Goal: Task Accomplishment & Management: Manage account settings

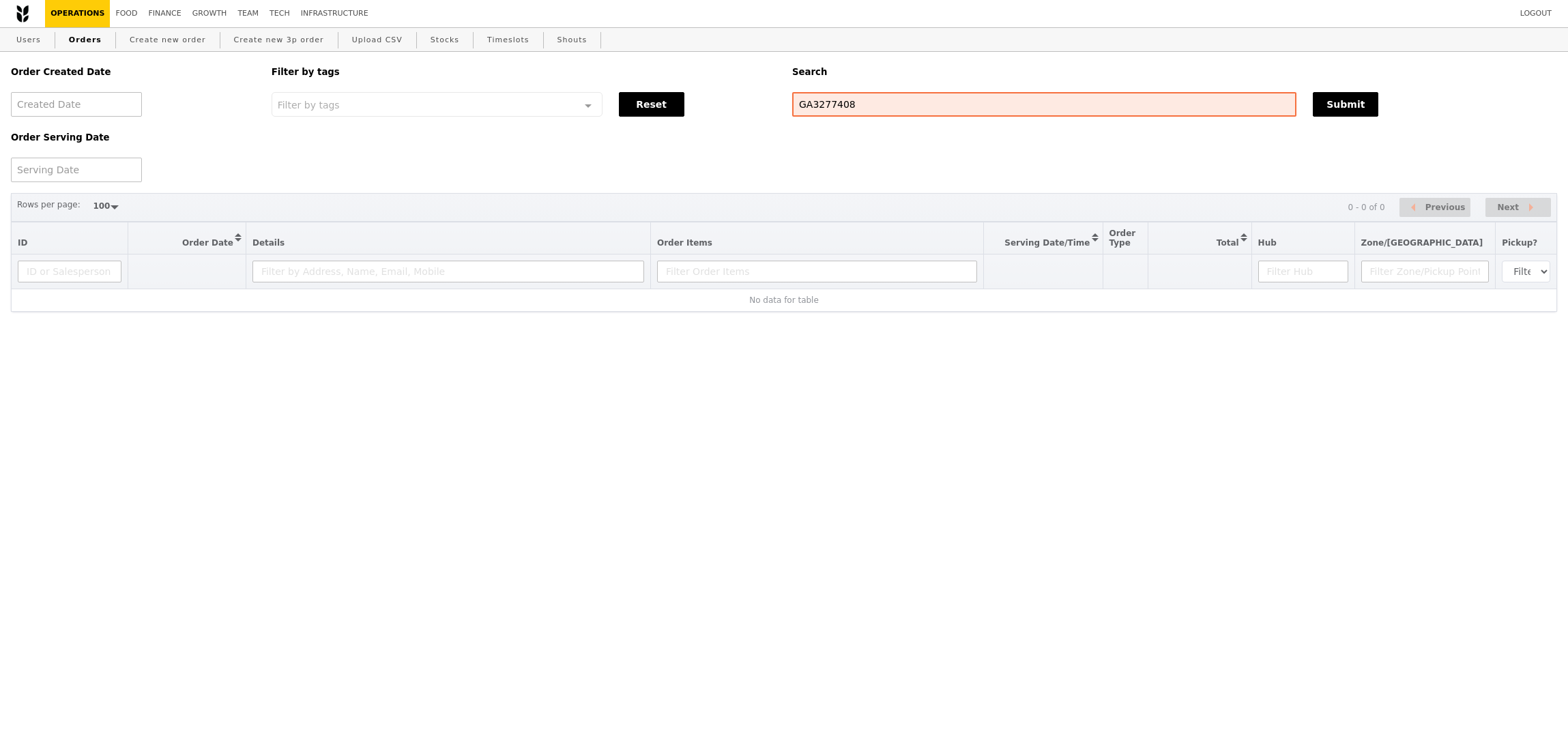
select select "100"
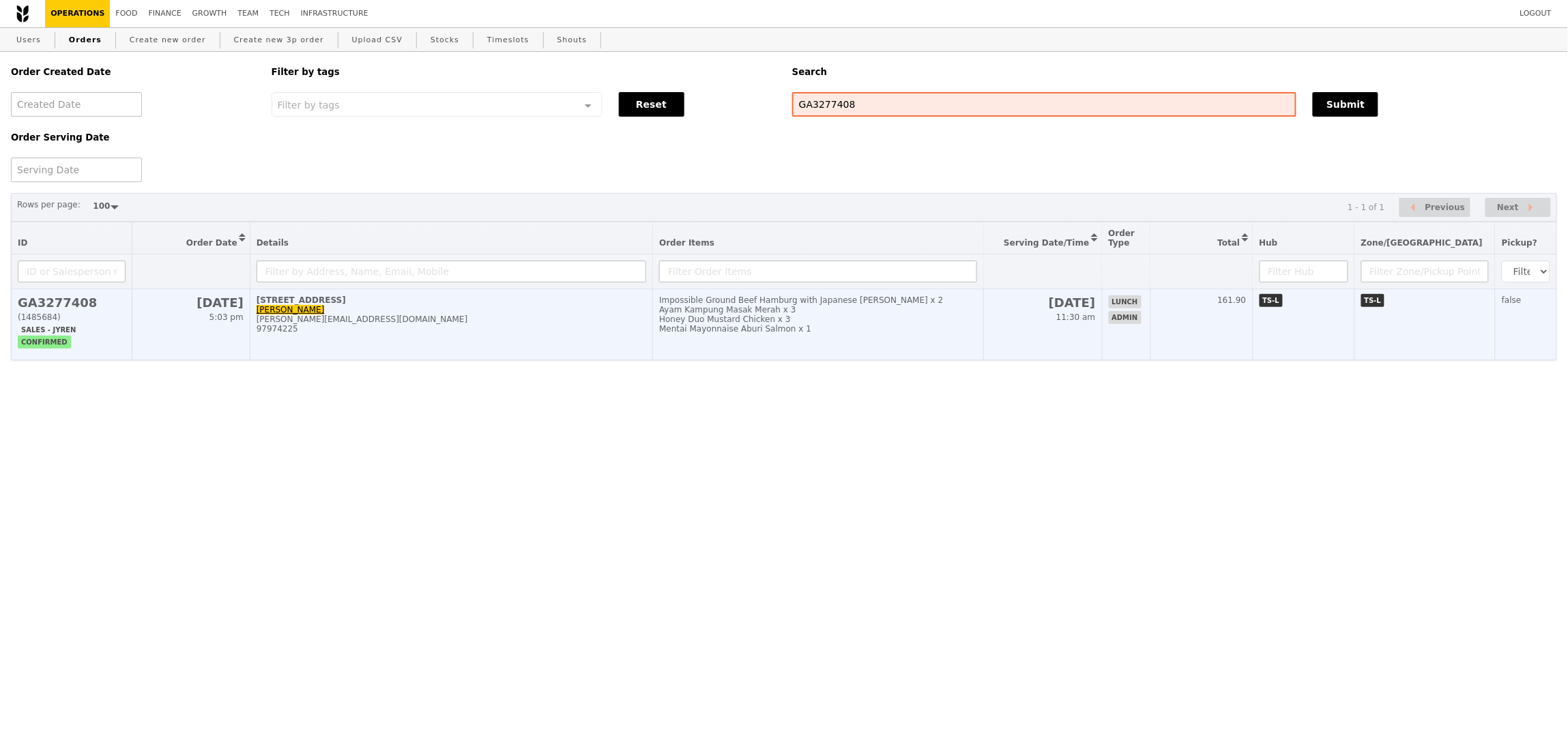
click at [619, 342] on td "[STREET_ADDRESS] Tay Chee Kiong [EMAIL_ADDRESS][DOMAIN_NAME] 97974225" at bounding box center [451, 325] width 403 height 71
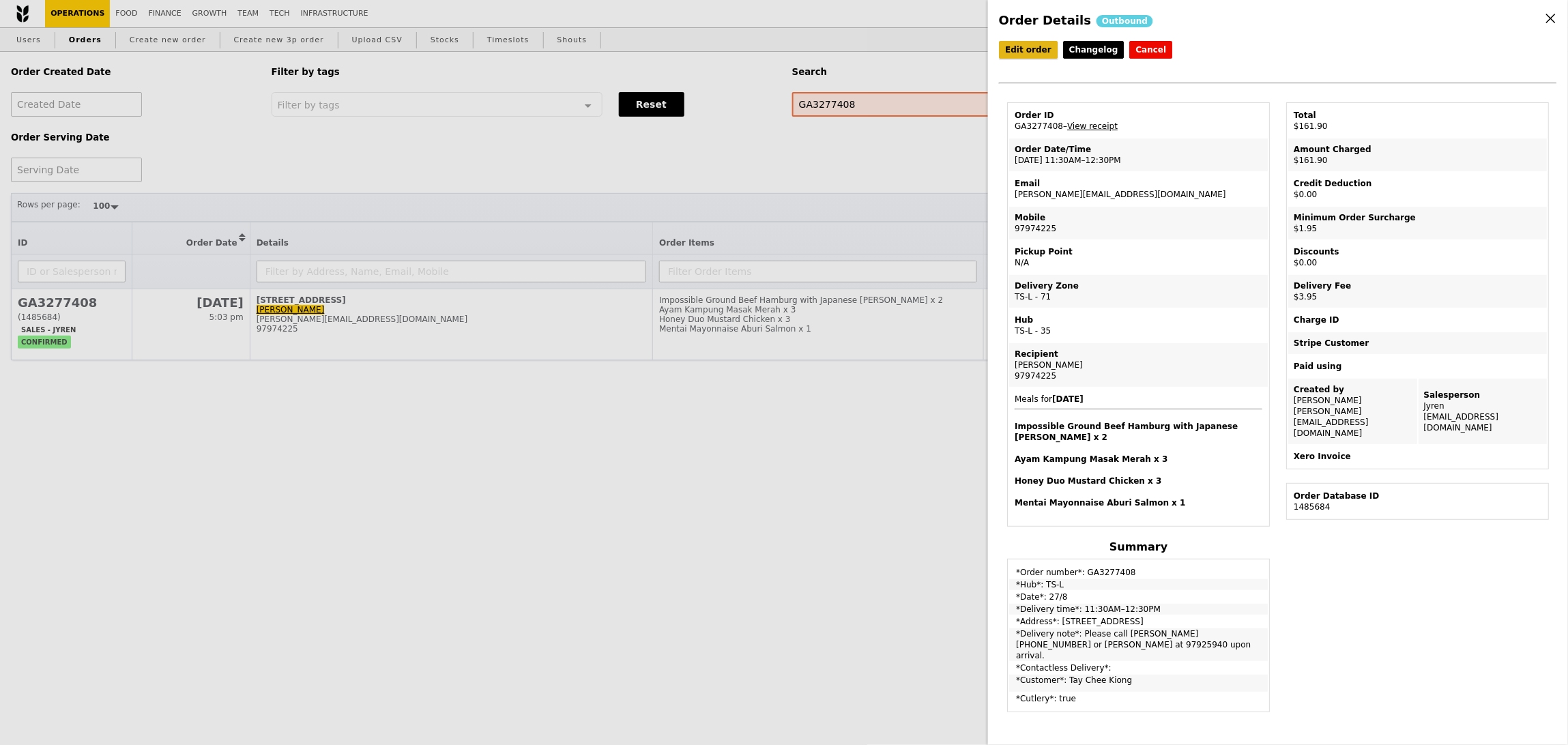
click at [1023, 52] on link "Edit order" at bounding box center [1028, 49] width 59 height 17
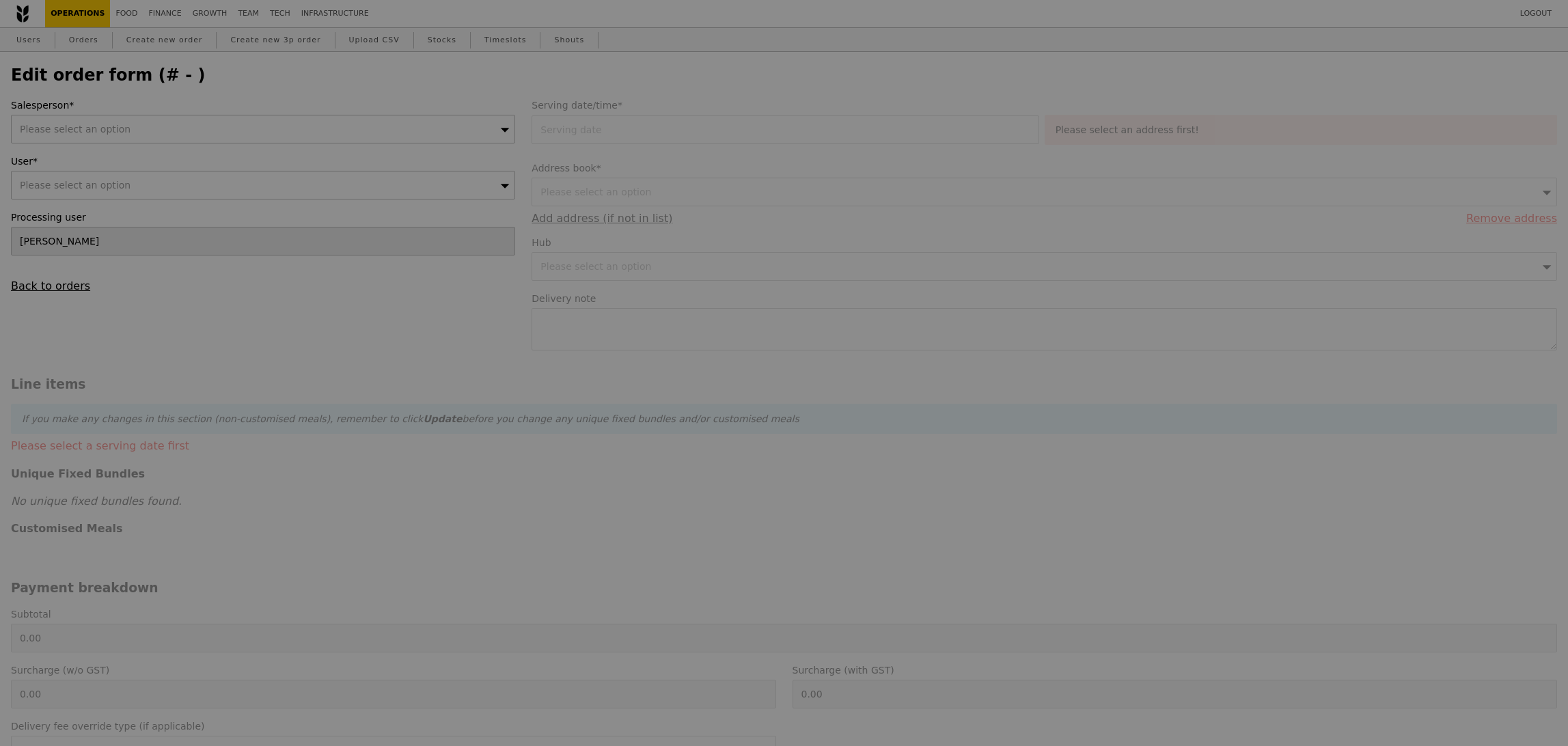
type input "[DATE]"
type textarea "Please call [PERSON_NAME] [PHONE_NUMBER] or [PERSON_NAME] at 97925940 upon arri…"
type input "156.00"
type input "1.79"
type input "1.95"
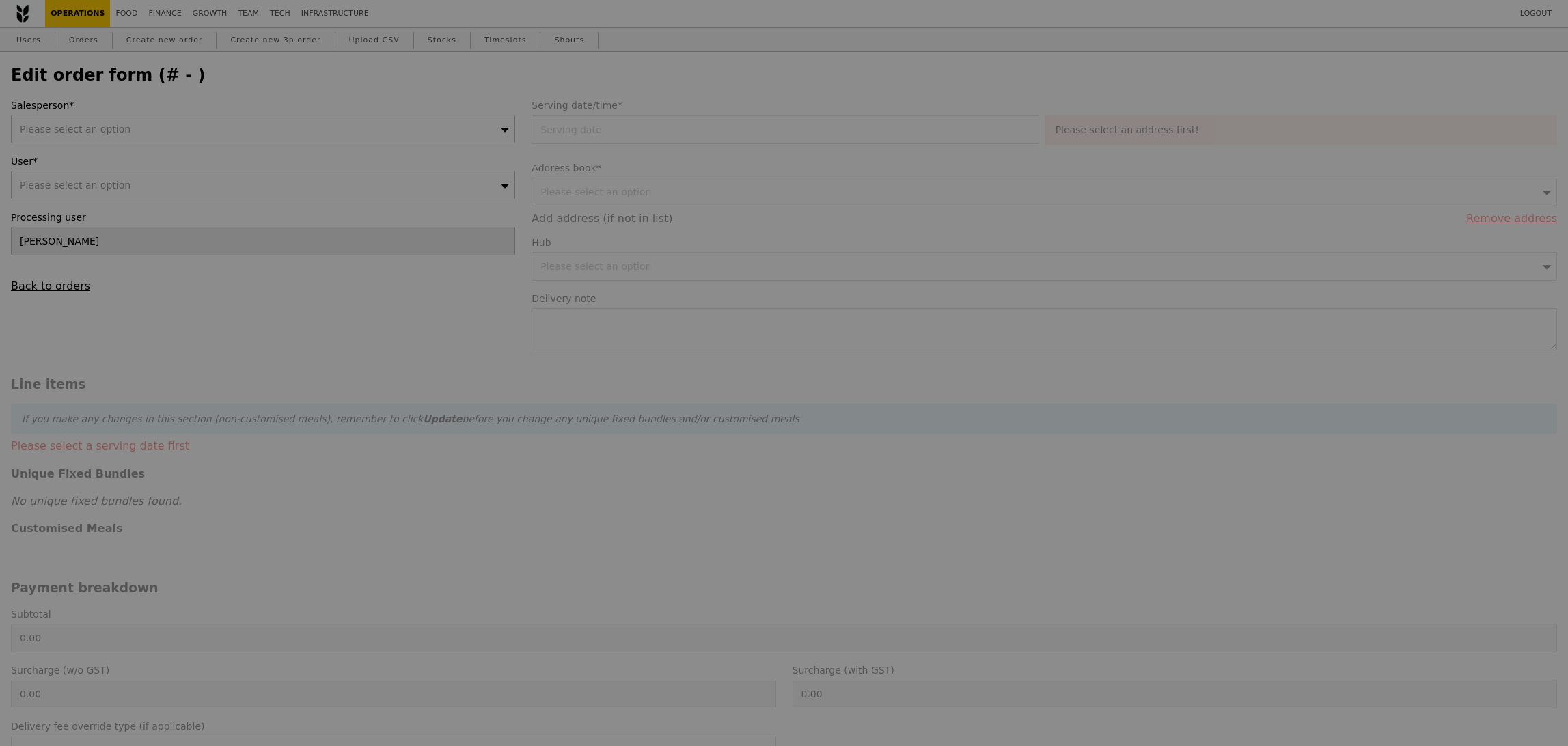
type input "3.62"
type input "3.95"
type input "161.90"
checkbox input "true"
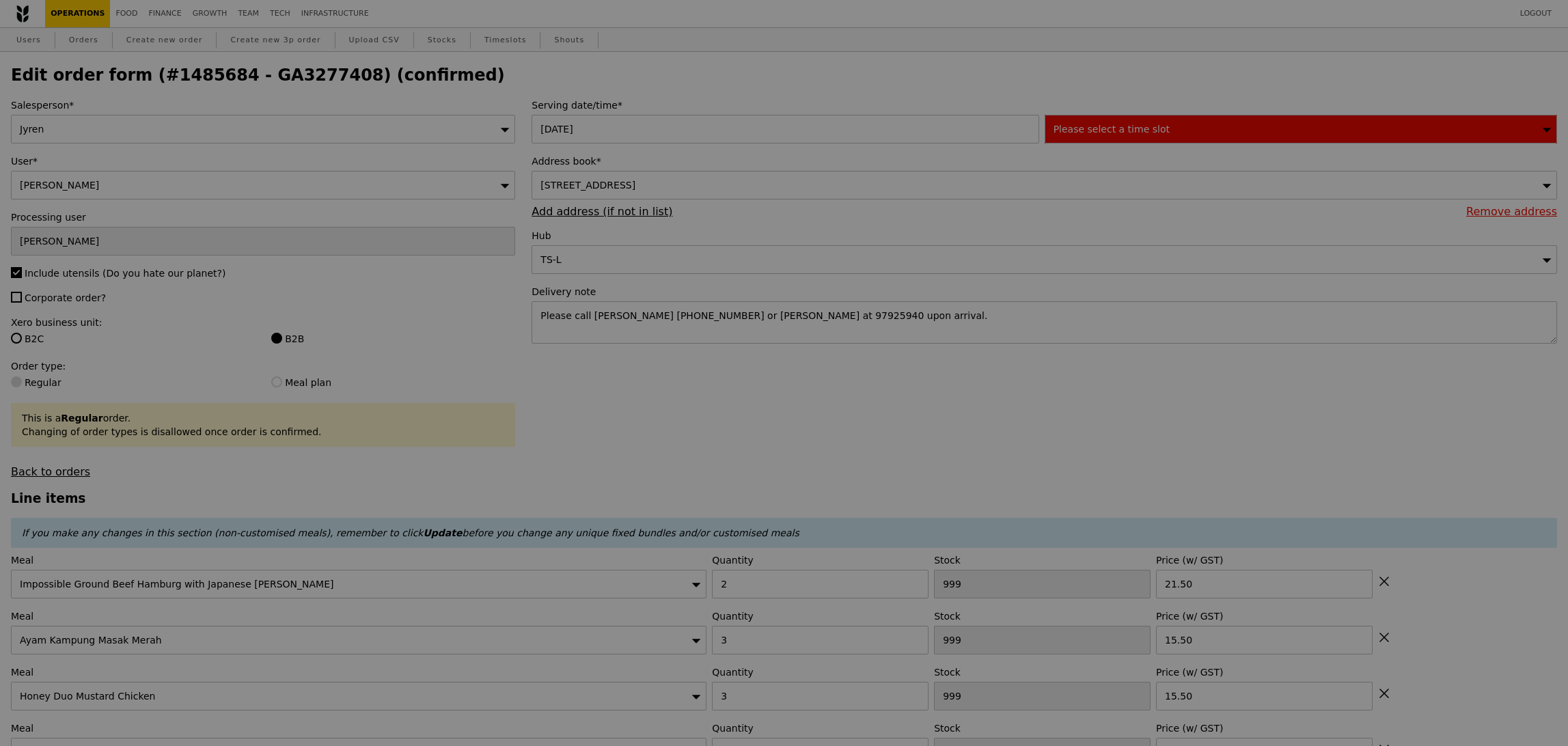
type input "488"
type input "472"
type input "412"
type input "467"
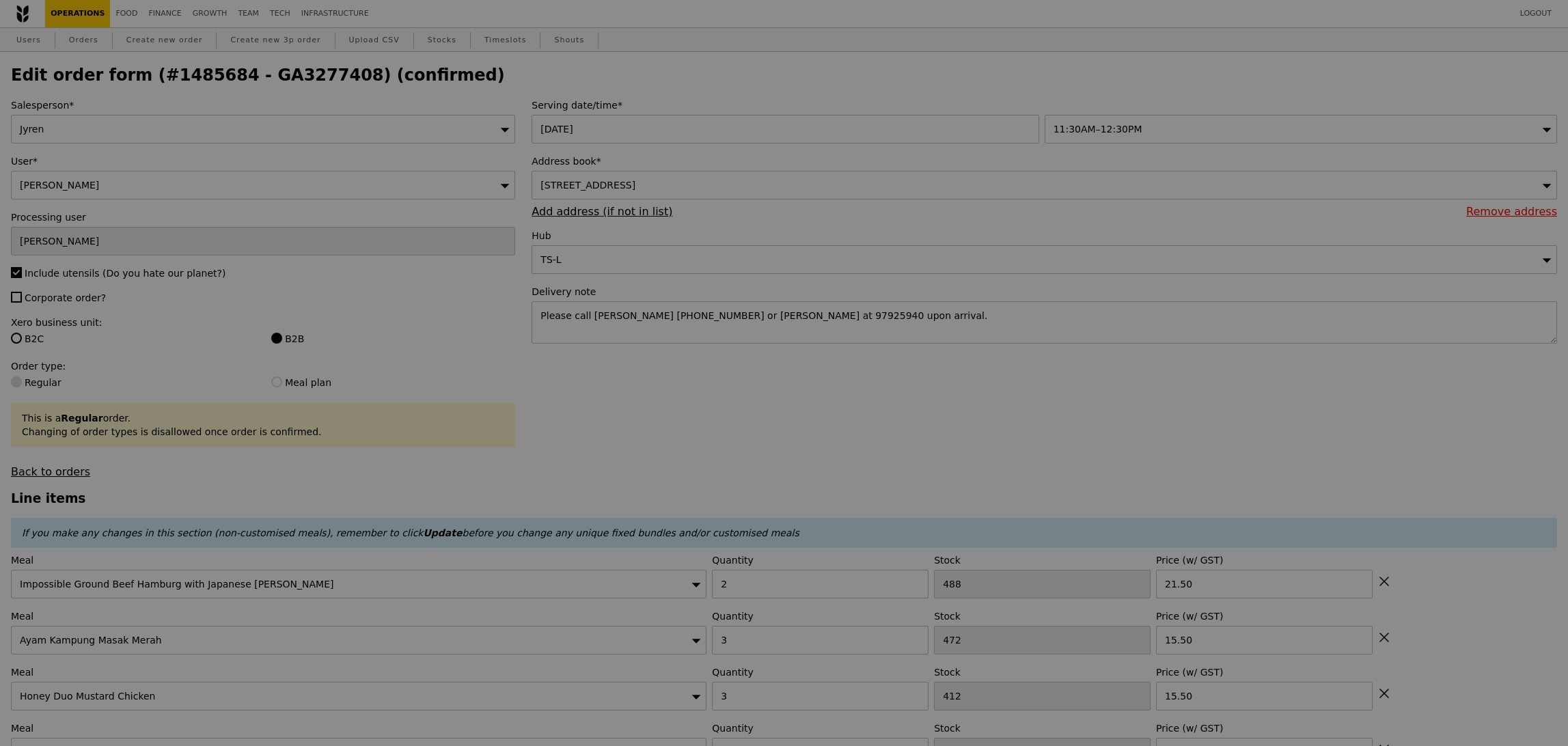
type input "Update"
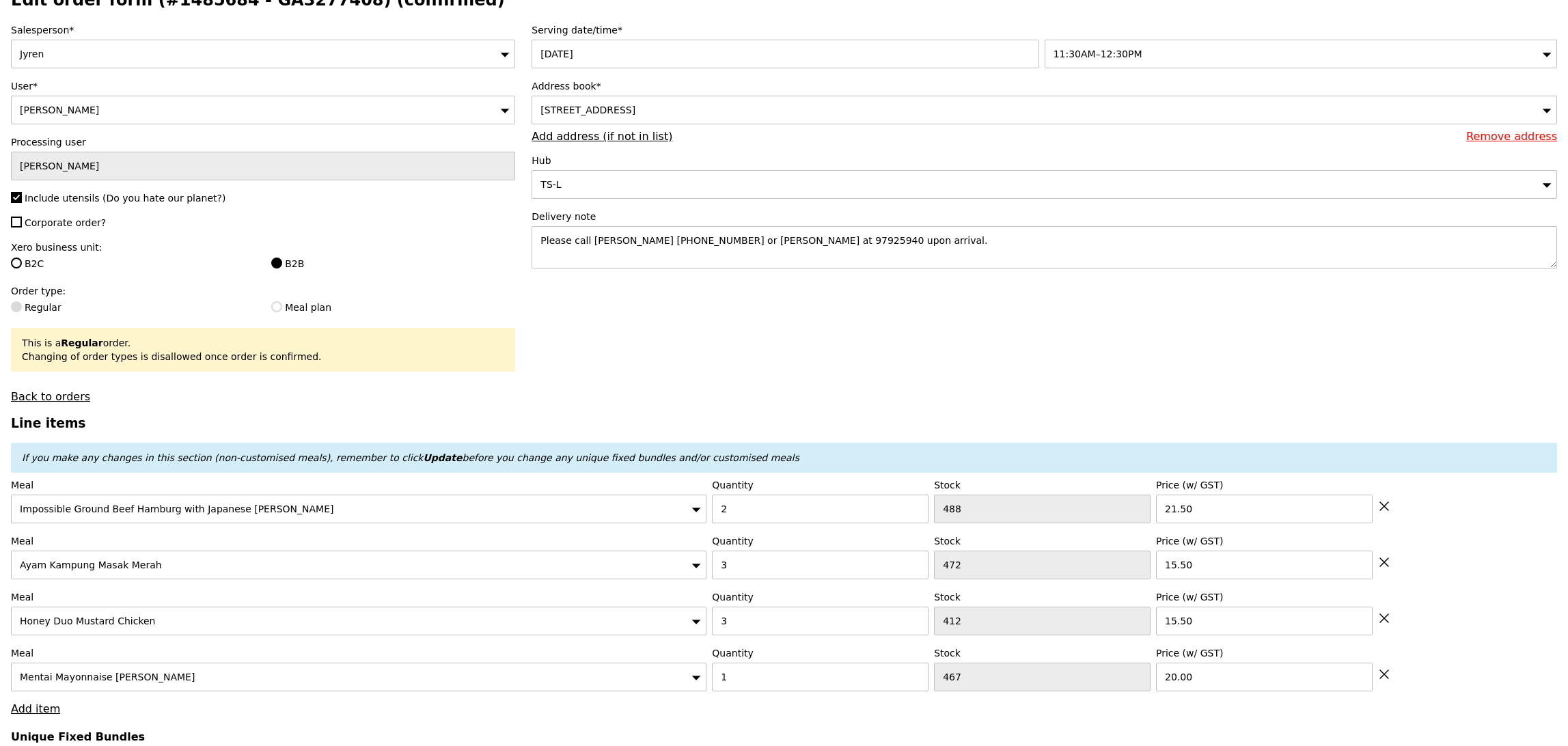
scroll to position [134, 0]
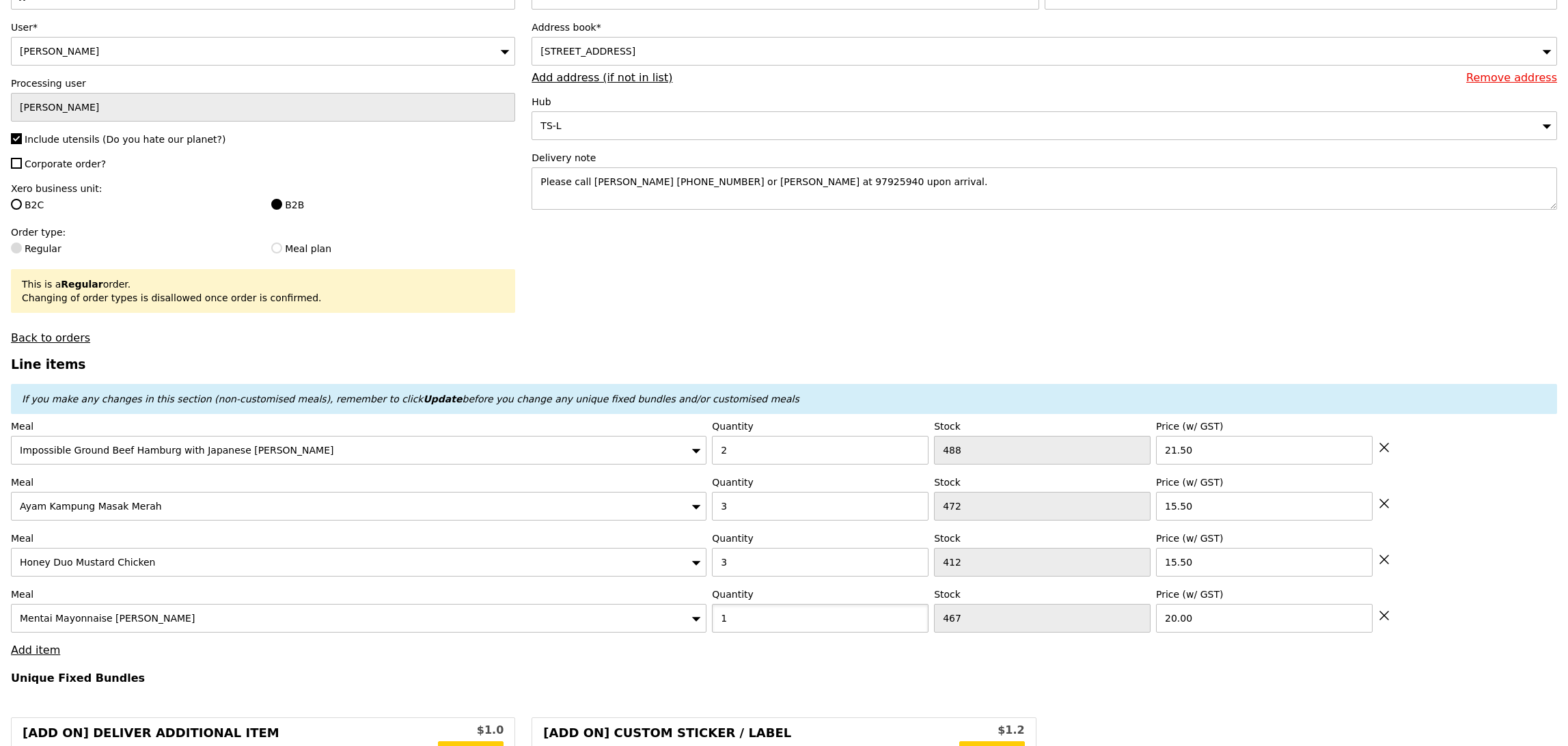
click at [754, 624] on input "1" at bounding box center [819, 619] width 216 height 29
type input "2"
type input "Loading..."
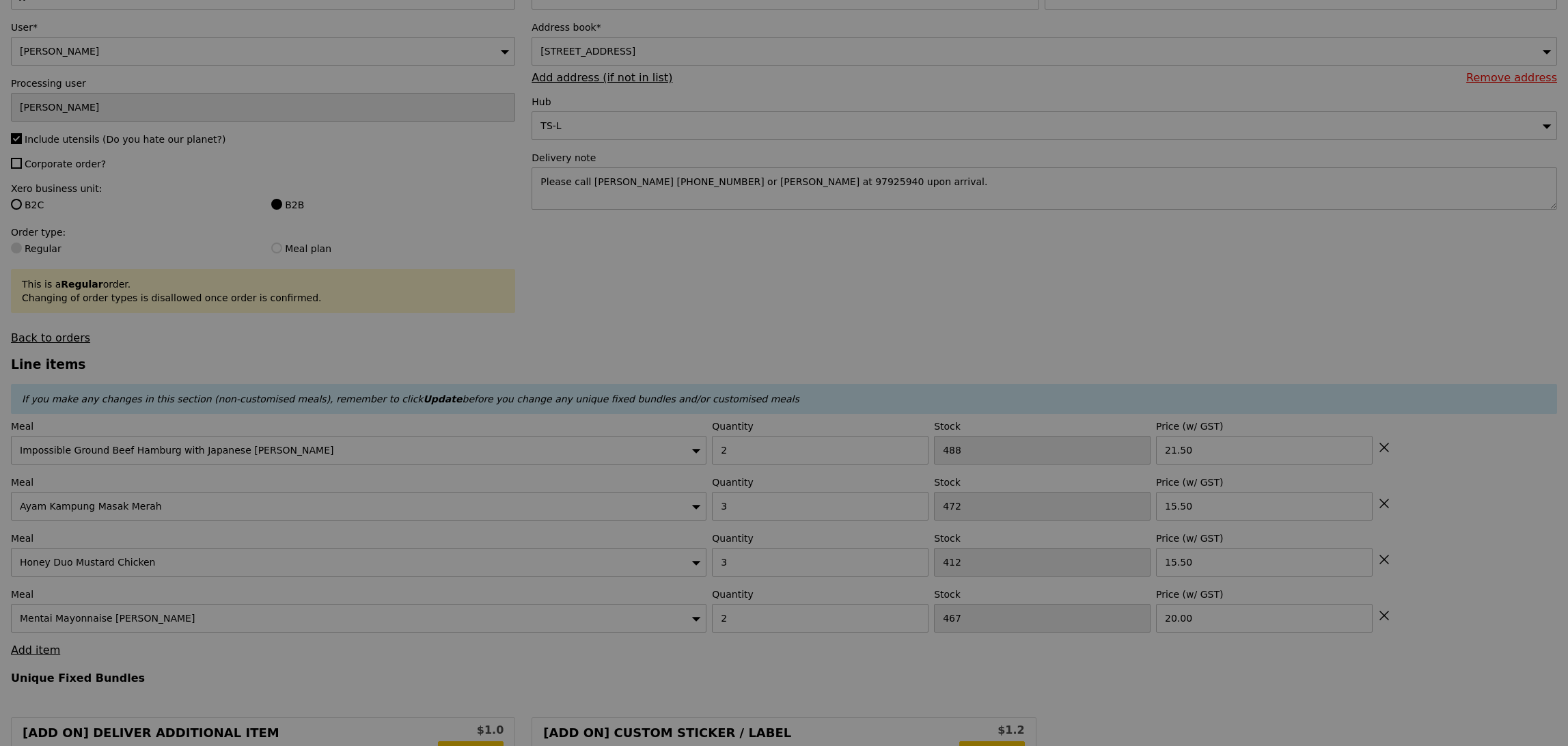
type input "0.00"
type input "5.90"
type input "Update"
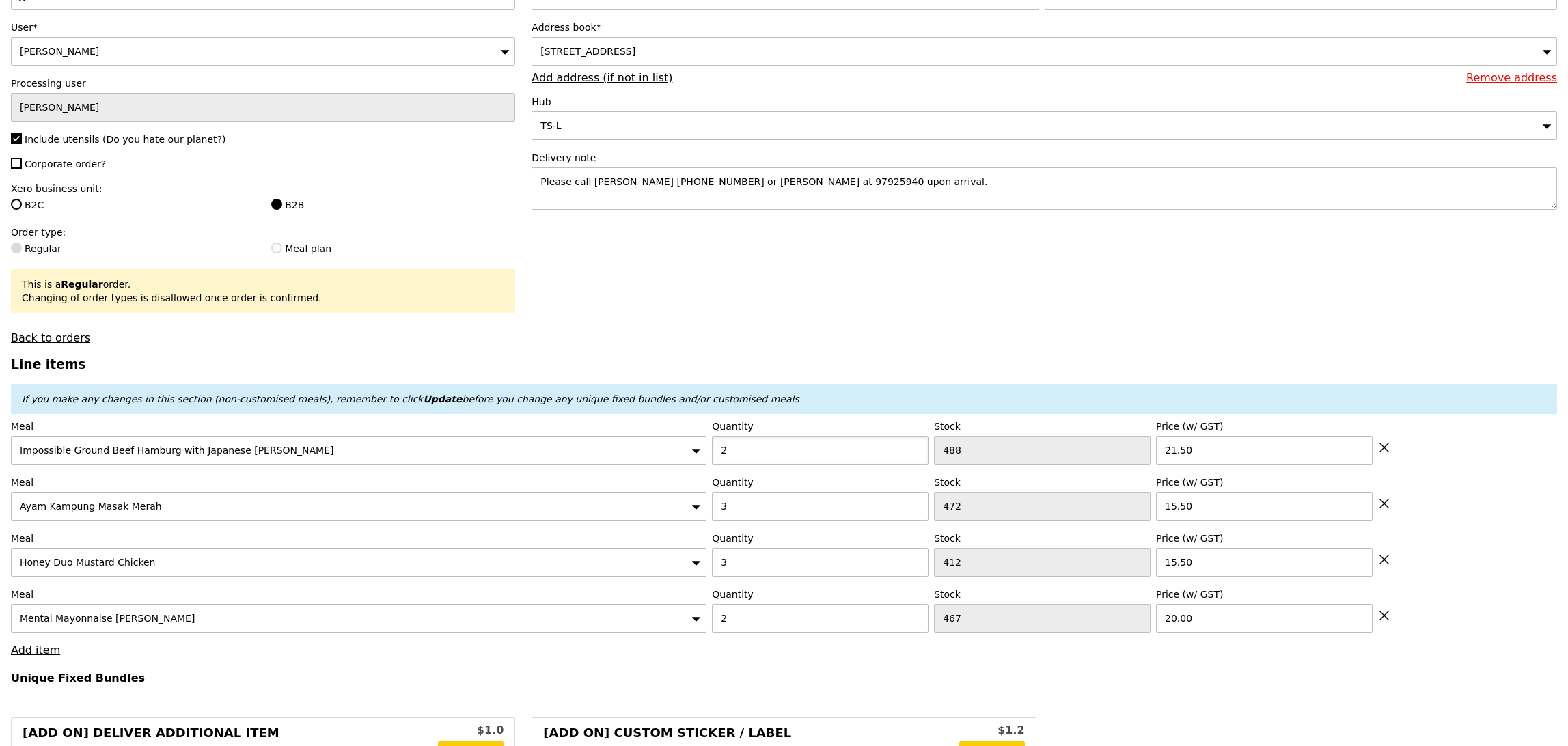
click at [752, 455] on input "2" at bounding box center [819, 450] width 216 height 29
type input "3"
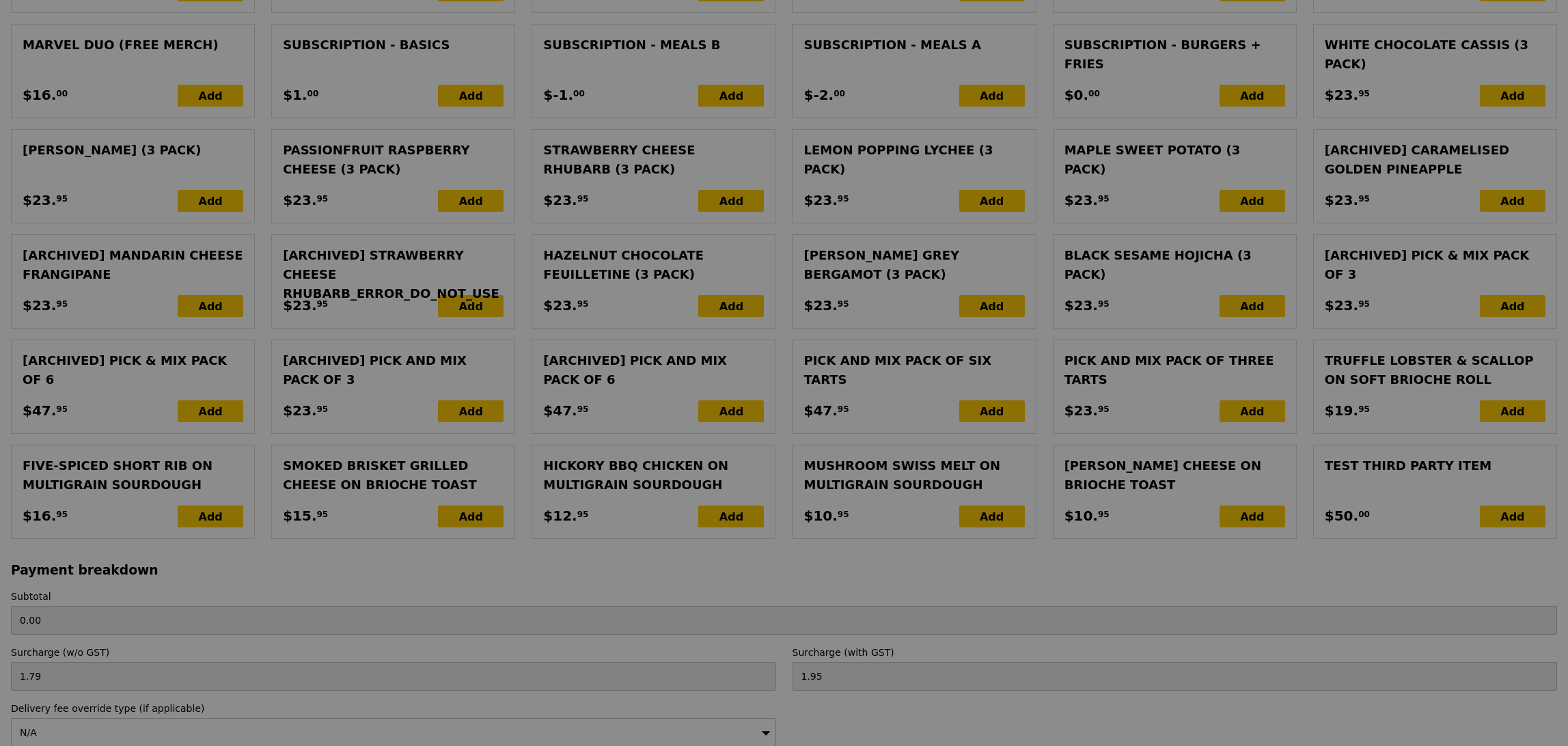
scroll to position [2927, 0]
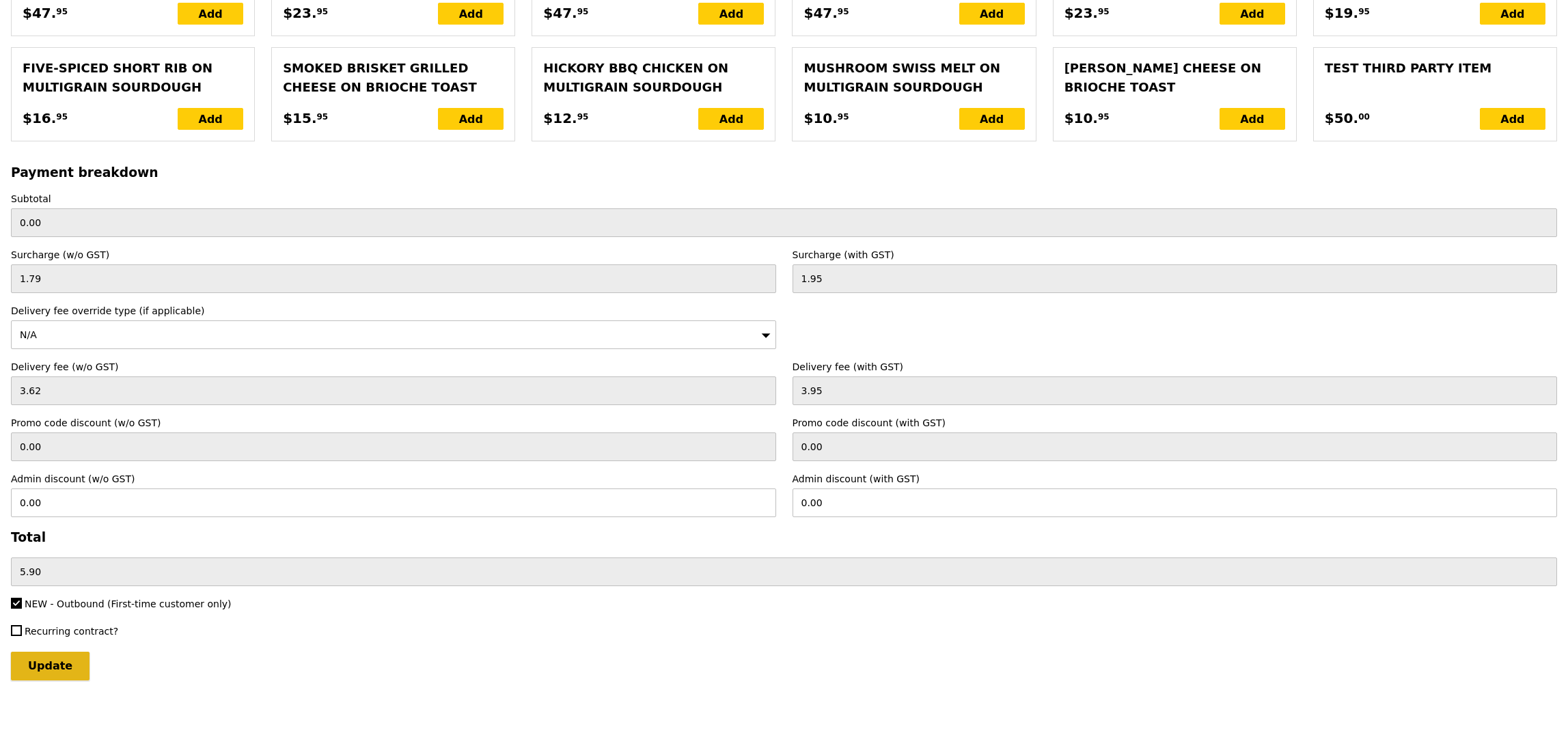
click at [52, 673] on input "Update" at bounding box center [49, 666] width 79 height 29
type input "Loading..."
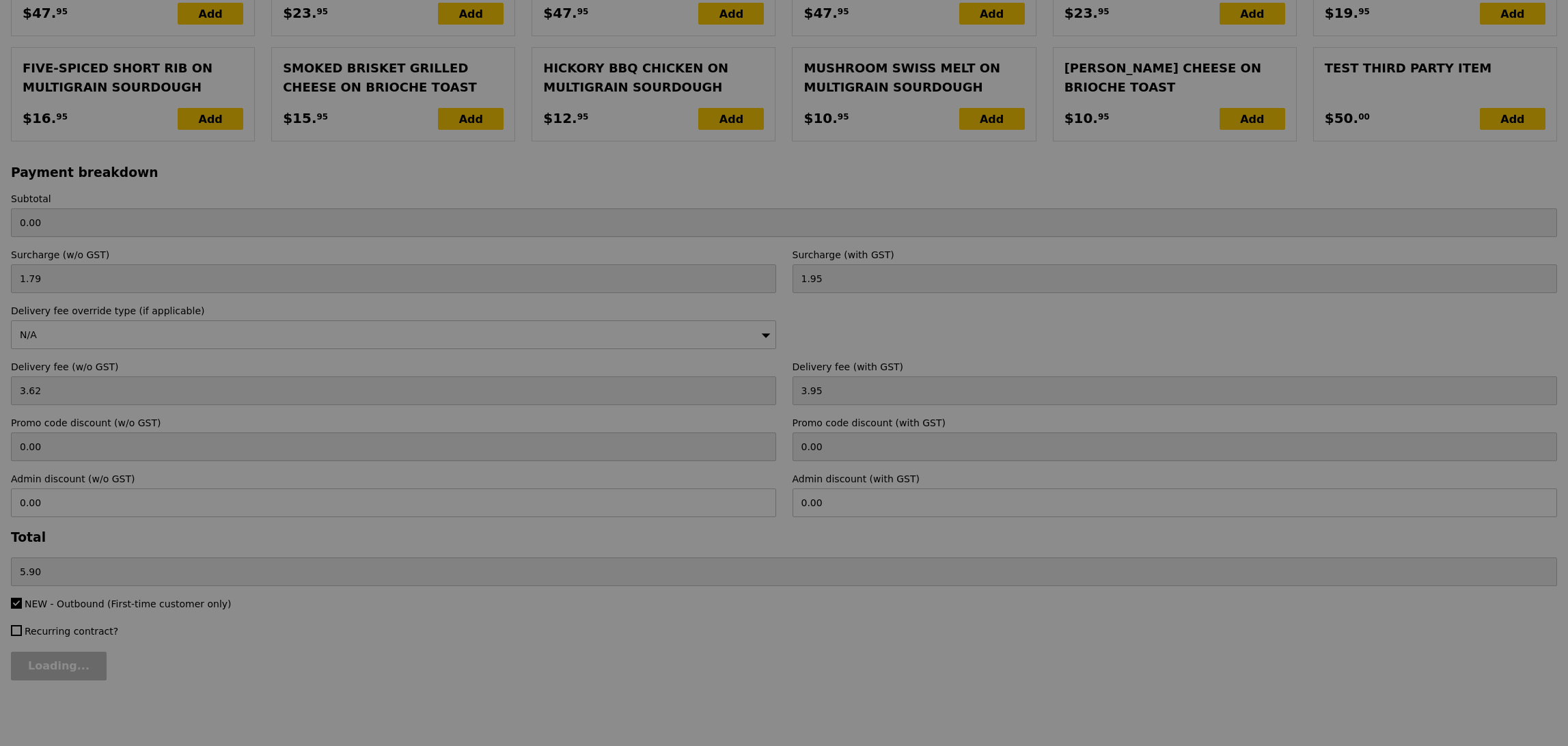
type input "197.50"
type input "203.40"
type input "Update"
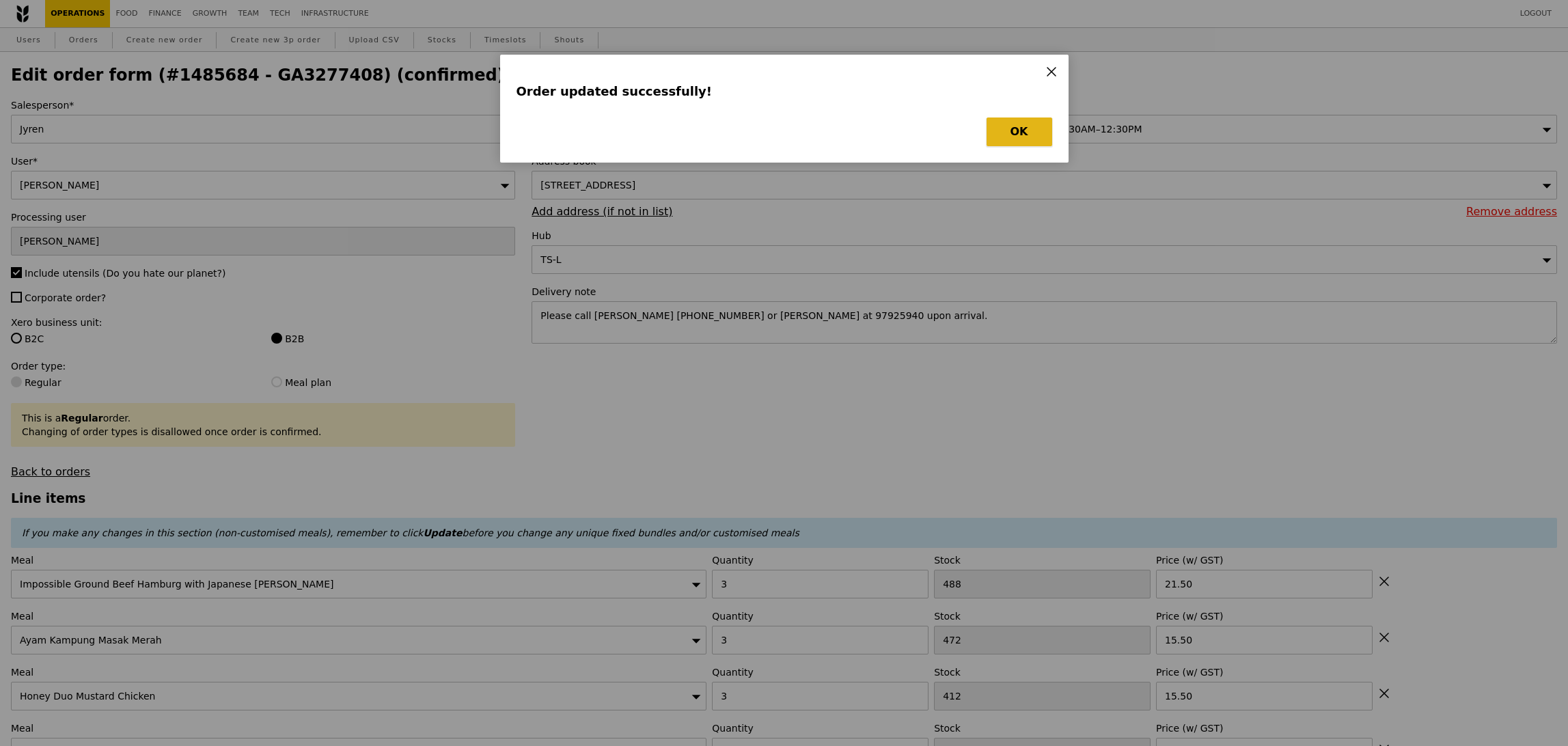
click at [1026, 129] on button "OK" at bounding box center [1019, 132] width 66 height 29
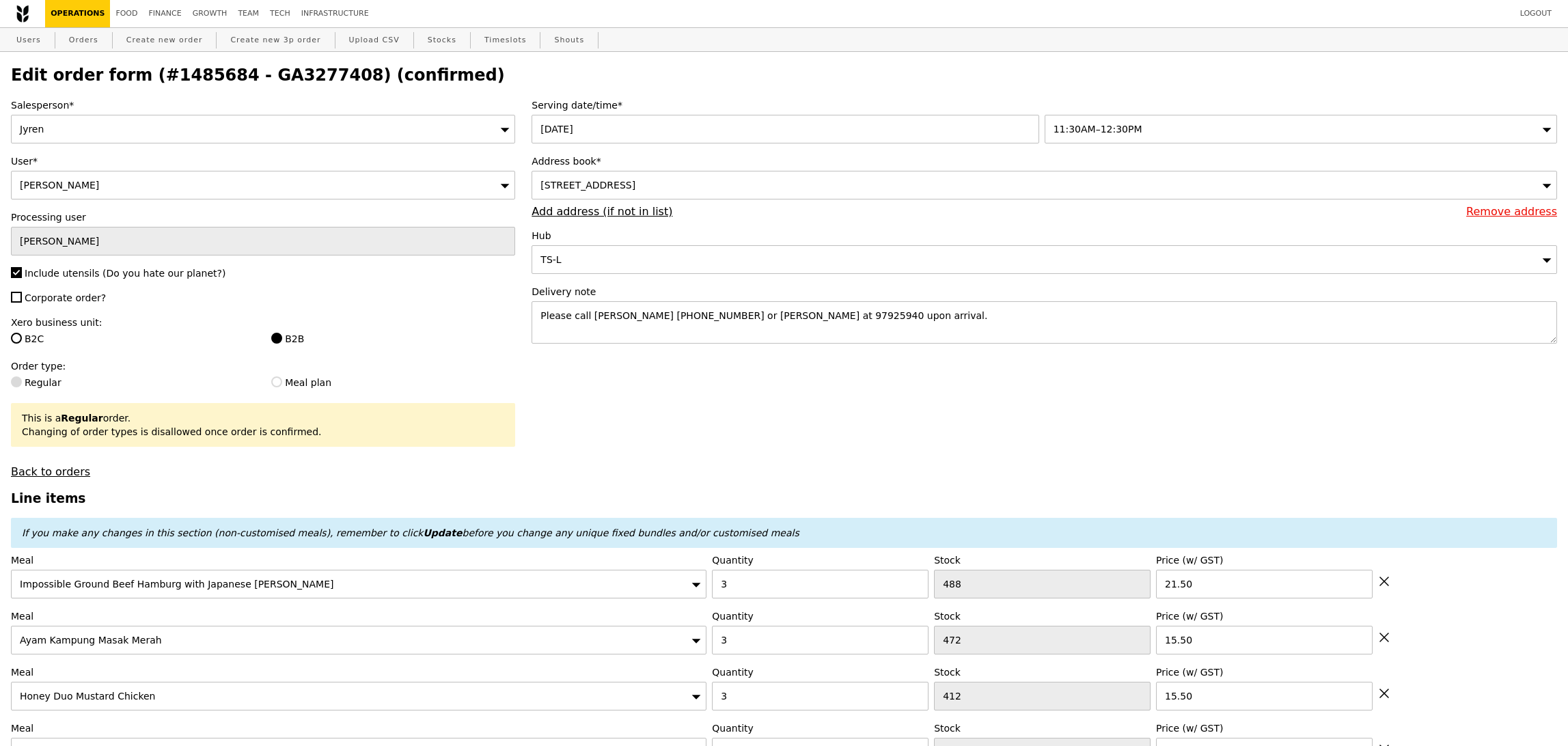
click at [275, 83] on h2 "Edit order form (#1485684 - GA3277408) (confirmed)" at bounding box center [784, 76] width 1546 height 19
copy h2 "GA3277408"
click at [97, 39] on link "Orders" at bounding box center [84, 40] width 41 height 24
select select "100"
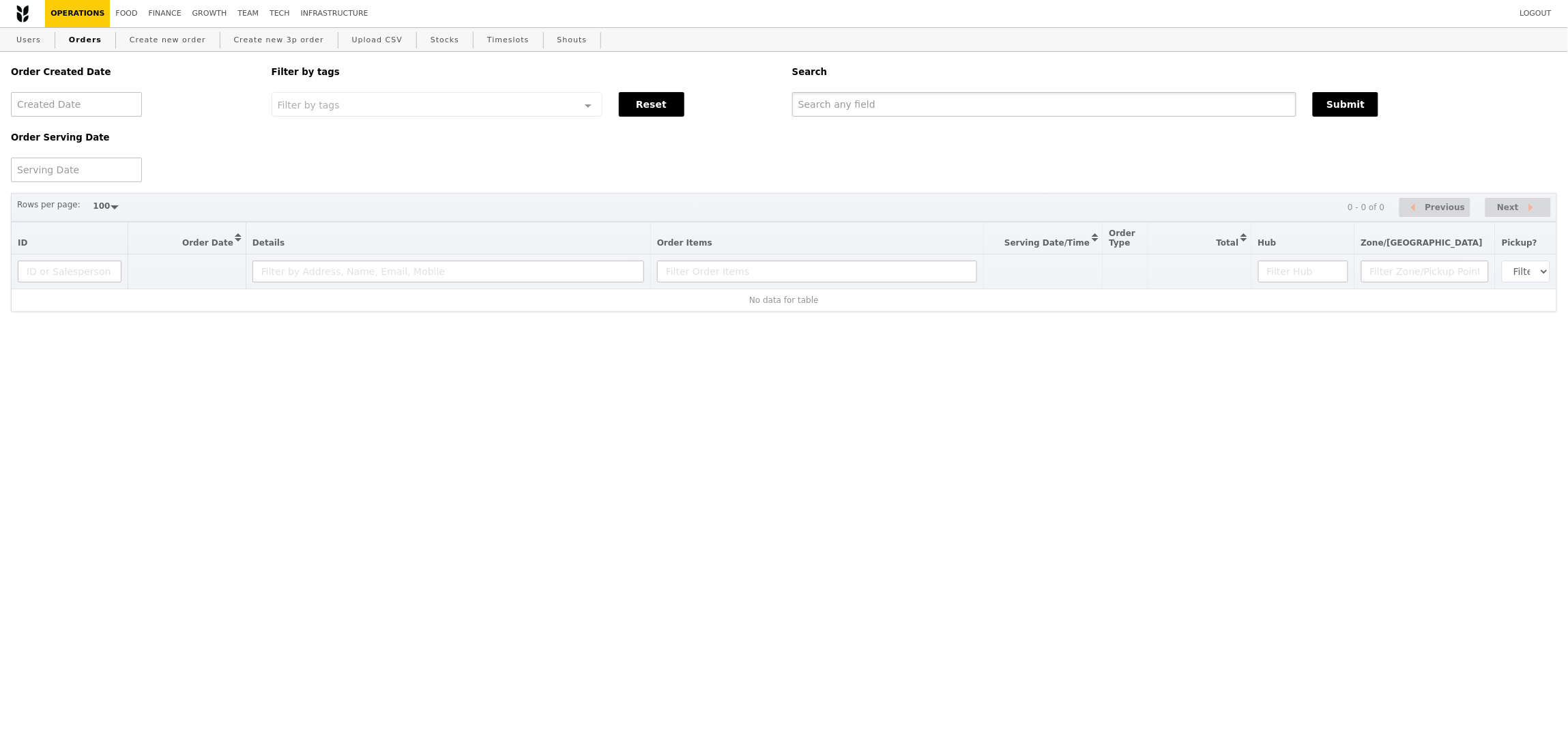
click at [1157, 102] on input "text" at bounding box center [1044, 104] width 505 height 24
paste input "GA3277408"
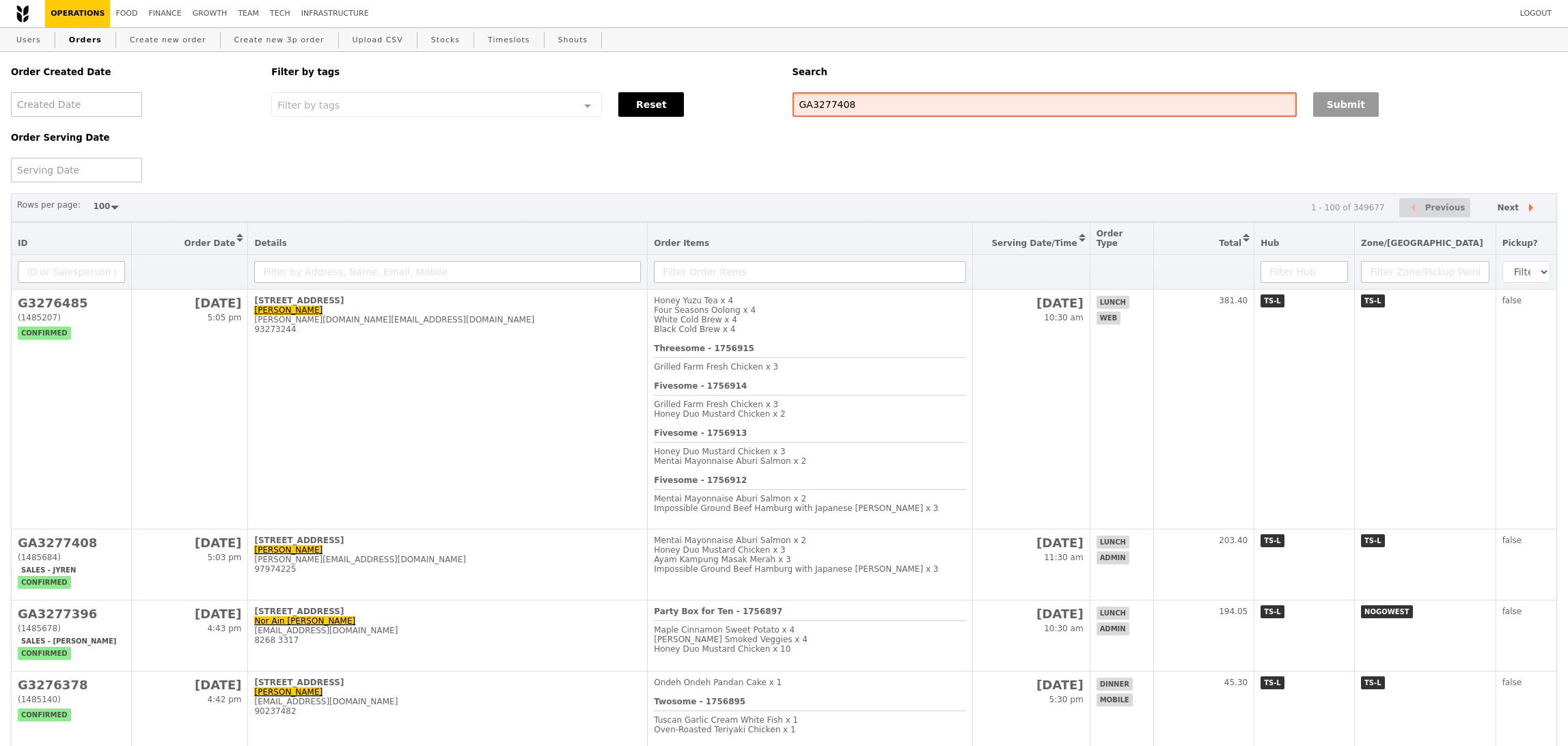
type input "GA3277408"
click at [1333, 107] on button "Submit" at bounding box center [1346, 104] width 66 height 24
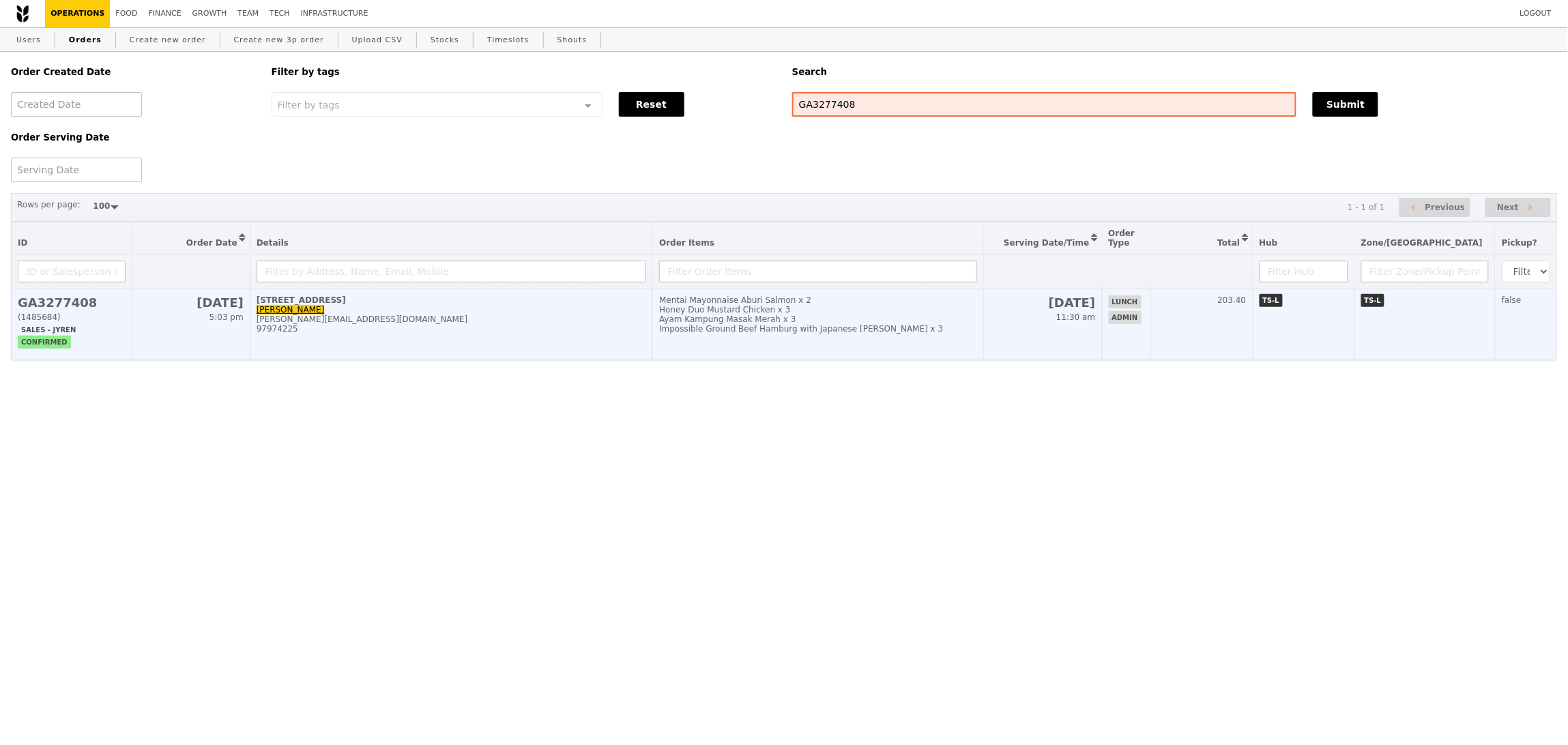
click at [984, 343] on td "Mentai Mayonnaise Aburi Salmon x 2 Honey Duo Mustard Chicken x 3 Ayam Kampung M…" at bounding box center [818, 325] width 331 height 71
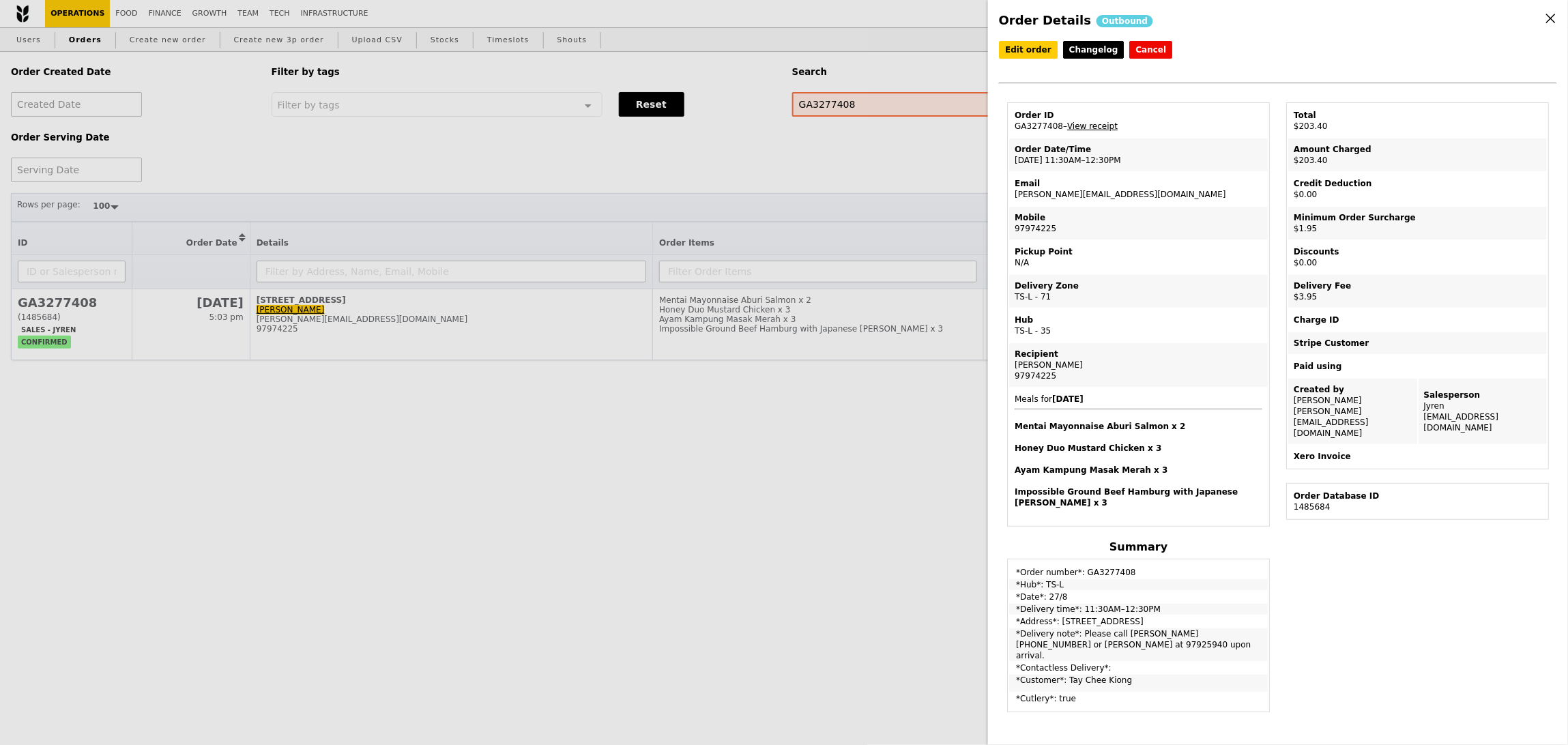
click at [1088, 126] on link "View receipt" at bounding box center [1092, 126] width 50 height 10
